Goal: Task Accomplishment & Management: Use online tool/utility

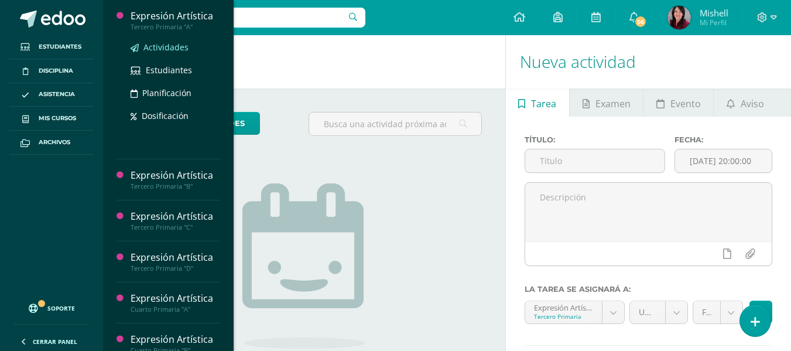
click at [176, 44] on span "Actividades" at bounding box center [165, 47] width 45 height 11
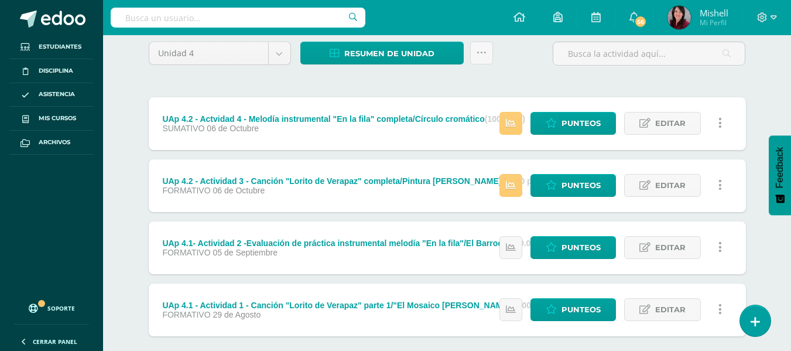
scroll to position [122, 0]
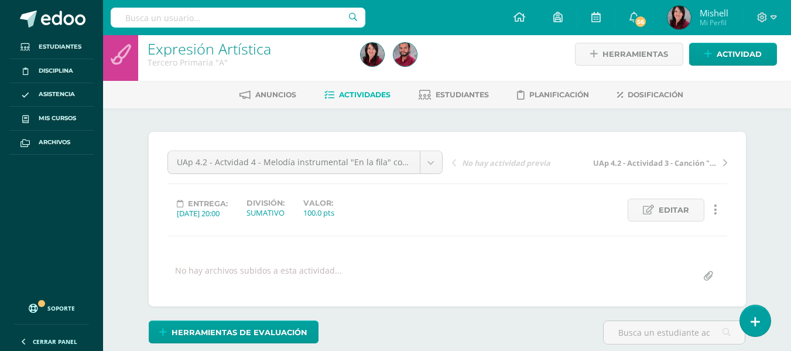
scroll to position [8, 0]
